Goal: Find contact information: Find contact information

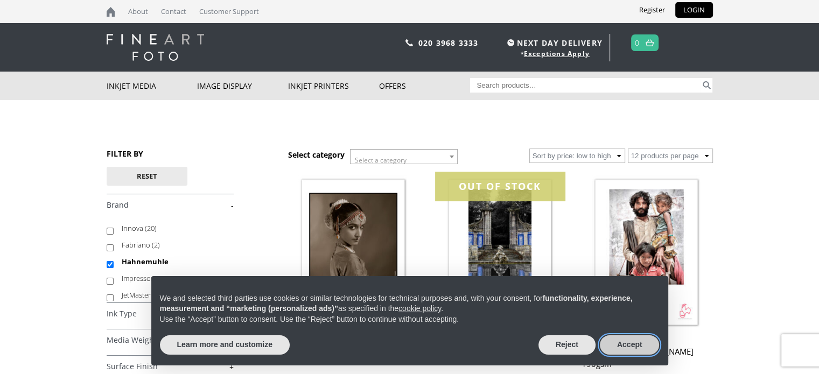
click at [635, 339] on button "Accept" at bounding box center [630, 345] width 60 height 19
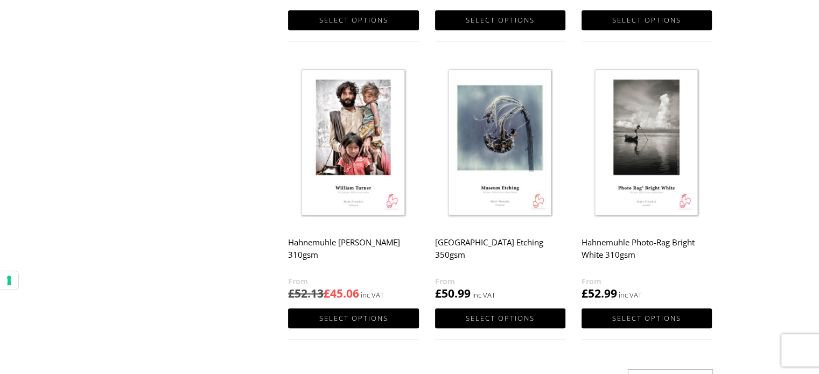
scroll to position [1365, 0]
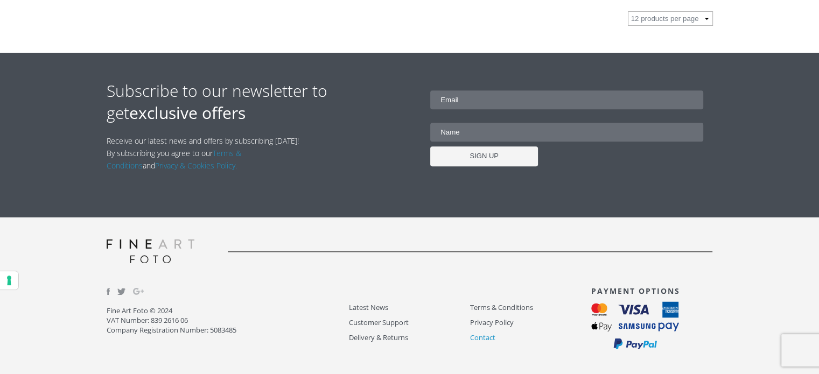
click at [477, 337] on link "Contact" at bounding box center [530, 338] width 121 height 12
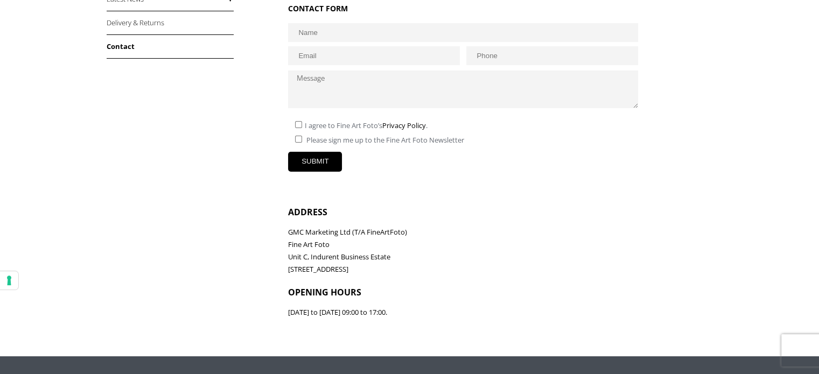
scroll to position [386, 0]
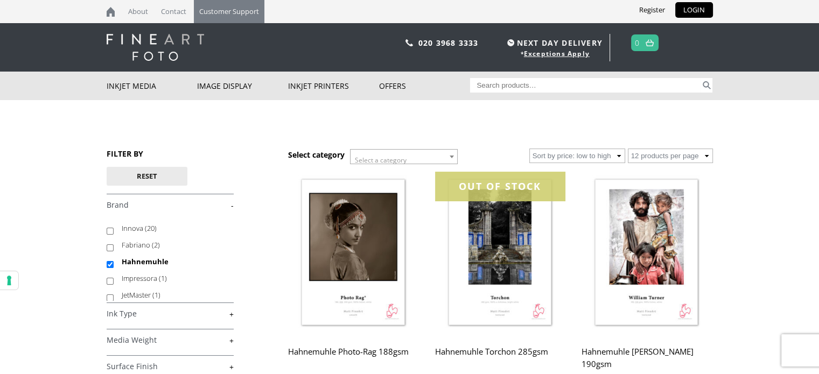
click at [230, 15] on link "Customer Support" at bounding box center [229, 11] width 71 height 23
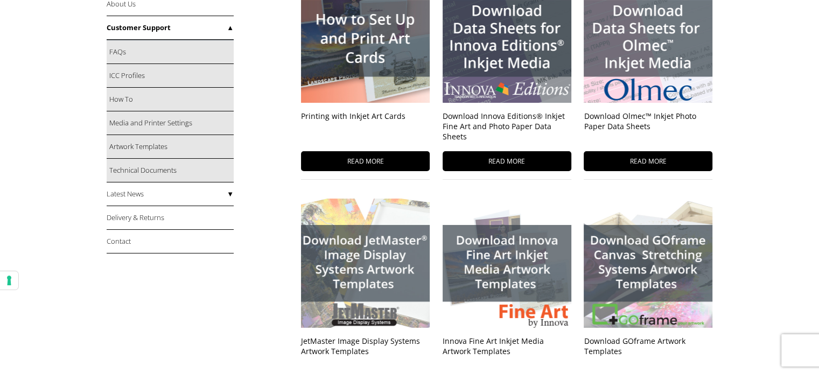
scroll to position [208, 0]
click at [124, 239] on link "Contact" at bounding box center [170, 241] width 127 height 24
